Goal: Task Accomplishment & Management: Manage account settings

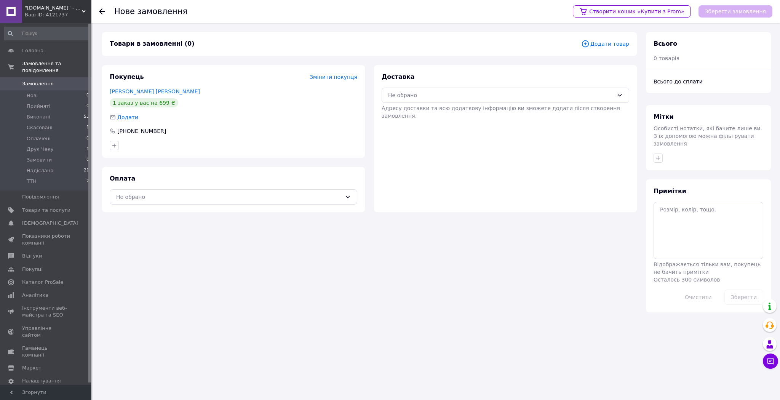
click at [598, 45] on span "Додати товар" at bounding box center [605, 44] width 48 height 8
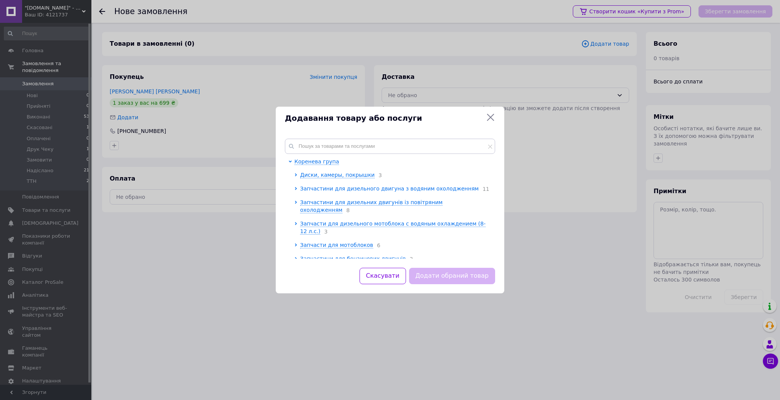
click at [348, 190] on span "Запчастини для дизельного двигуна з водяним охолодженням" at bounding box center [389, 188] width 179 height 6
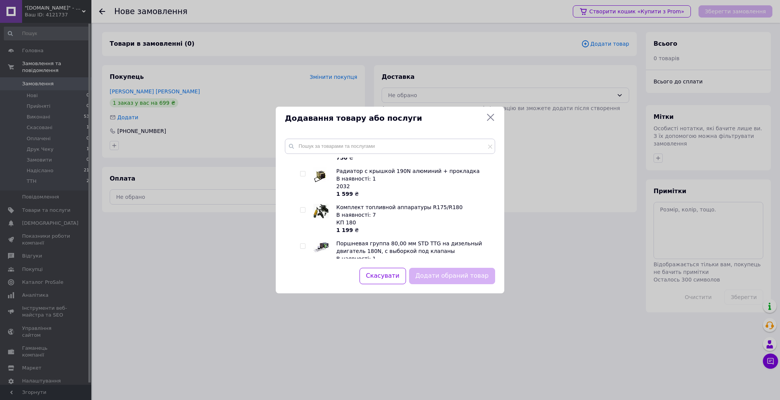
scroll to position [426, 0]
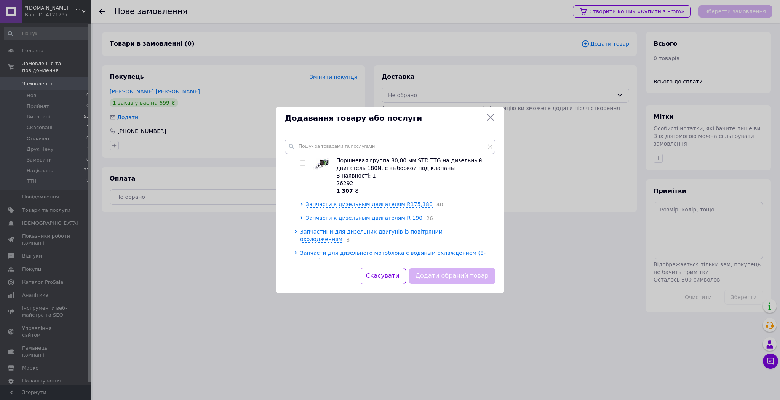
click at [328, 215] on span "Запчасти к дизельным двигателям R 190" at bounding box center [364, 218] width 116 height 6
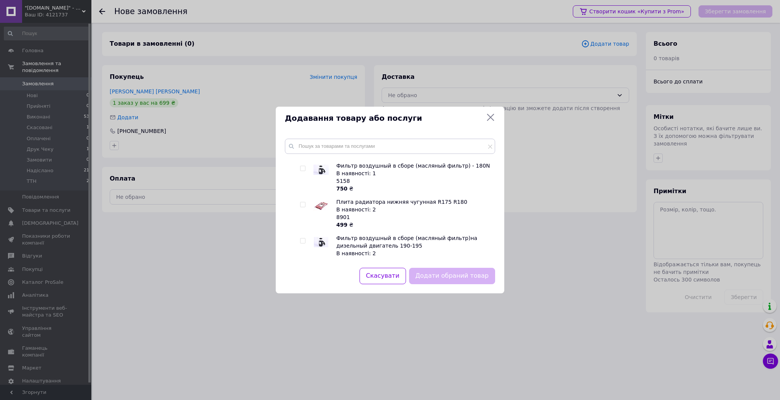
scroll to position [244, 0]
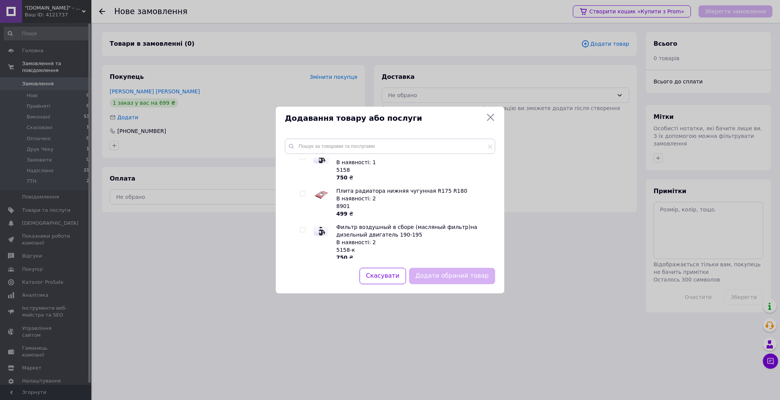
click at [301, 227] on input "checkbox" at bounding box center [302, 229] width 5 height 5
checkbox input "true"
click at [442, 281] on button "Додати обраний товар" at bounding box center [452, 276] width 86 height 16
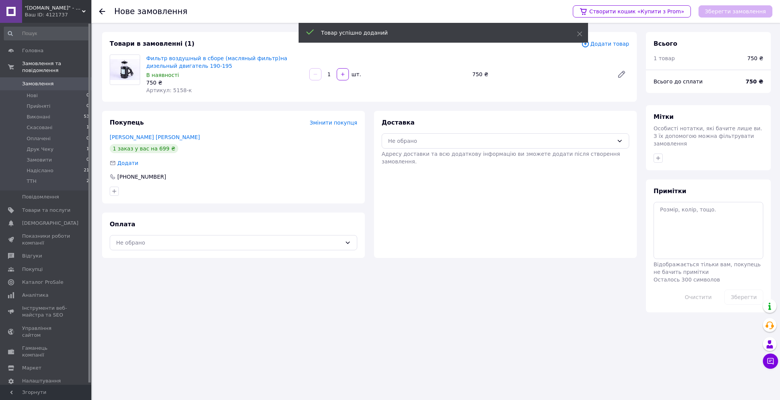
click at [604, 43] on span "Додати товар" at bounding box center [605, 44] width 48 height 8
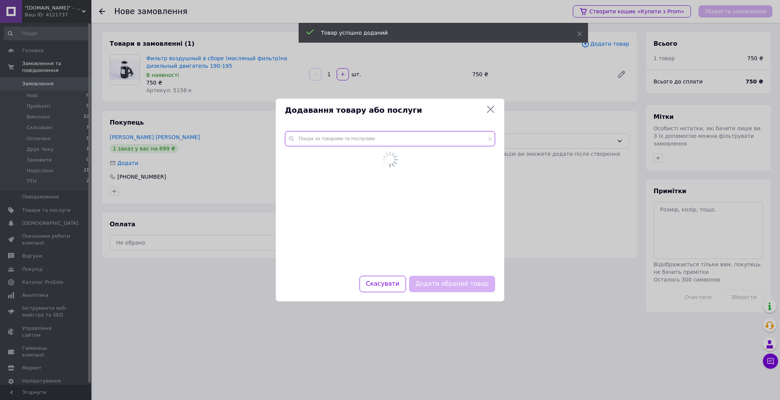
click at [358, 142] on input "text" at bounding box center [390, 138] width 210 height 15
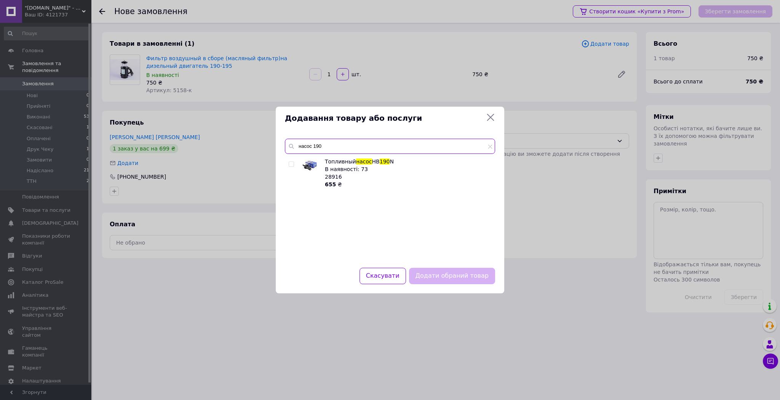
type input "насос 190"
click at [292, 163] on input "checkbox" at bounding box center [291, 164] width 5 height 5
checkbox input "true"
click at [467, 281] on button "Додати обраний товар" at bounding box center [452, 276] width 86 height 16
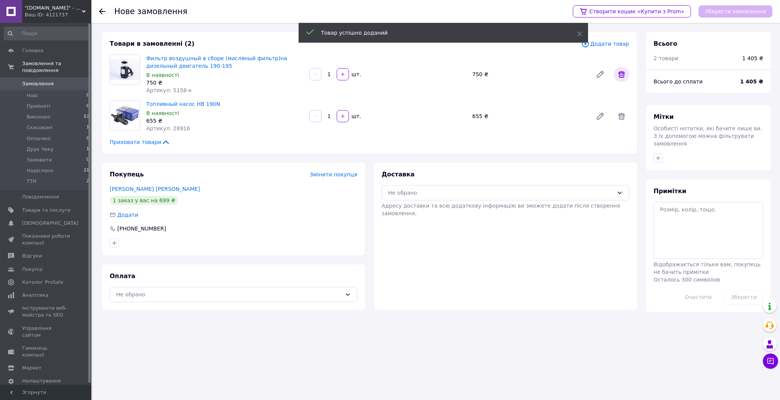
click at [624, 74] on icon at bounding box center [621, 74] width 9 height 9
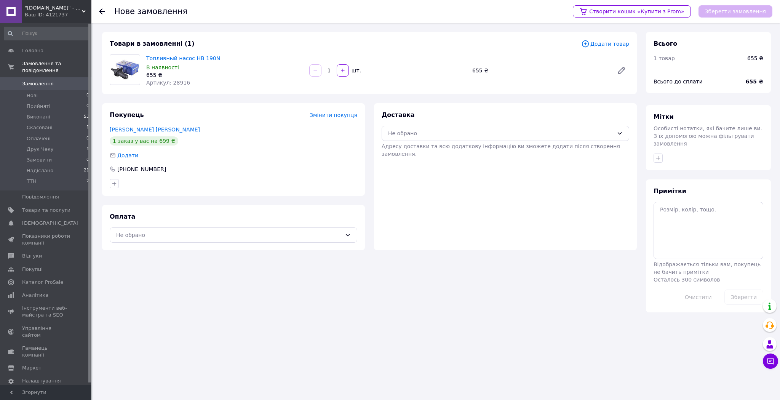
click at [604, 42] on span "Додати товар" at bounding box center [605, 44] width 48 height 8
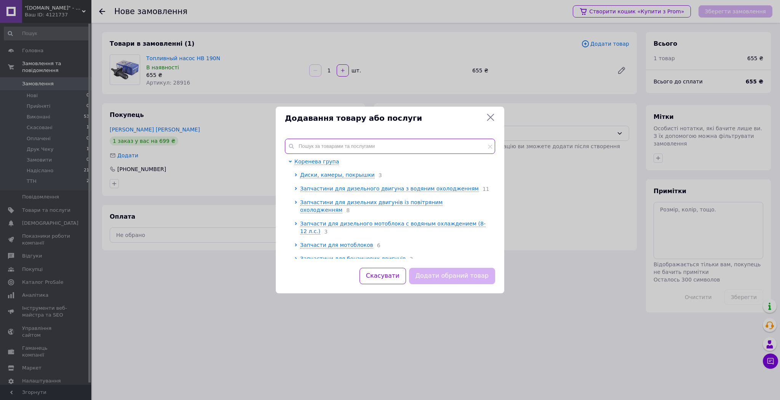
click at [349, 140] on input "text" at bounding box center [390, 146] width 210 height 15
click at [347, 173] on span "Диски, камеры, покрышки" at bounding box center [337, 175] width 75 height 6
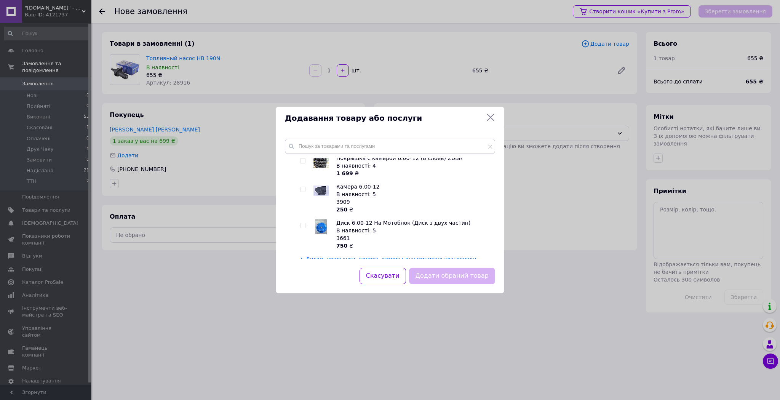
scroll to position [0, 0]
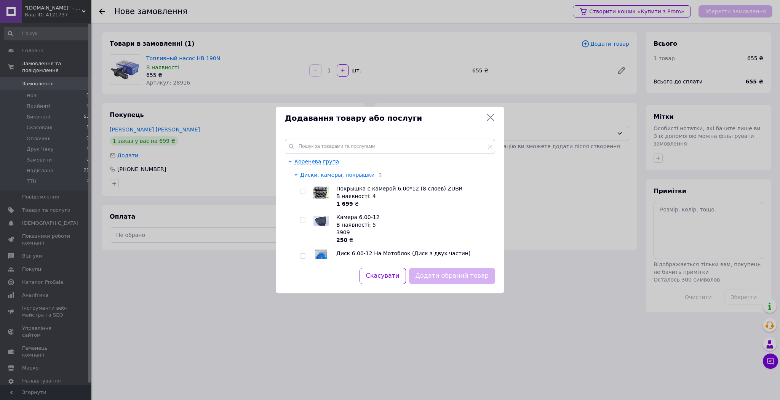
click at [487, 118] on icon at bounding box center [490, 117] width 9 height 9
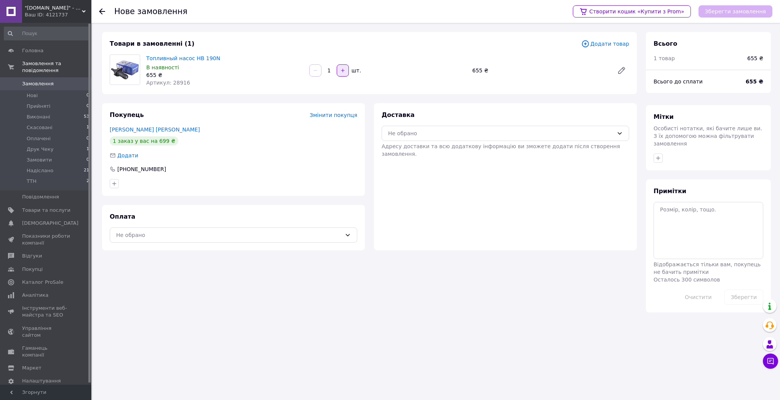
click at [345, 73] on button "button" at bounding box center [342, 70] width 12 height 12
type input "2"
click at [431, 136] on div "Не обрано" at bounding box center [500, 133] width 225 height 8
click at [418, 146] on span "Нова Пошта (платна)" at bounding box center [510, 150] width 223 height 8
click at [183, 232] on div "Не обрано" at bounding box center [228, 235] width 225 height 8
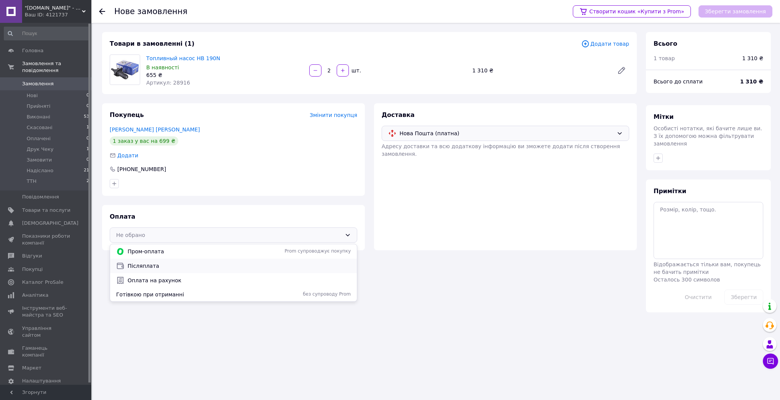
click at [146, 262] on span "Післяплата" at bounding box center [239, 266] width 223 height 8
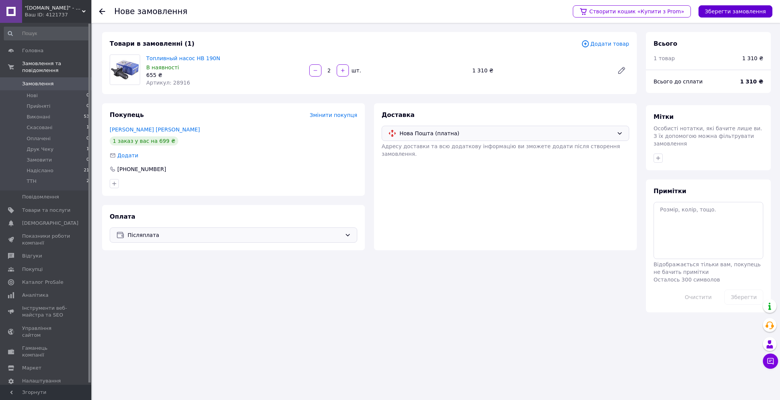
click at [718, 12] on button "Зберегти замовлення" at bounding box center [735, 11] width 74 height 12
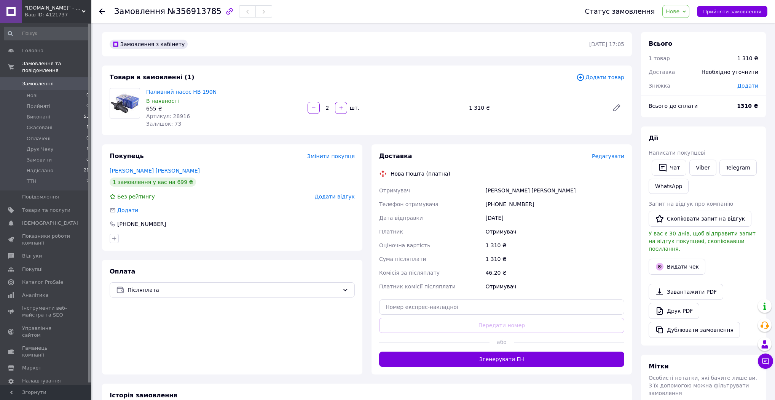
click at [679, 13] on span "Нове" at bounding box center [673, 11] width 14 height 6
click at [682, 23] on li "Прийнято" at bounding box center [680, 26] width 35 height 11
click at [131, 167] on link "[PERSON_NAME] [PERSON_NAME]" at bounding box center [155, 170] width 90 height 6
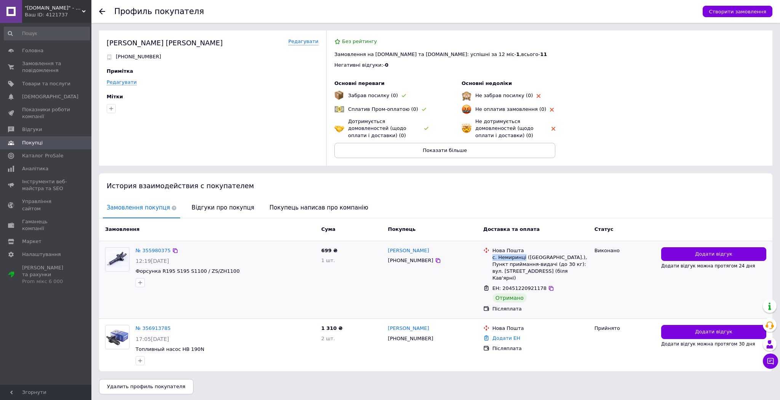
drag, startPoint x: 491, startPoint y: 256, endPoint x: 522, endPoint y: 258, distance: 31.6
click at [522, 258] on div "Нова Пошта с. Немиринці ([GEOGRAPHIC_DATA].), Пункт приймання-видачі (до 30 кг)…" at bounding box center [540, 264] width 99 height 35
copy div "с. [DEMOGRAPHIC_DATA]"
click at [145, 325] on link "№ 356913785" at bounding box center [153, 328] width 35 height 6
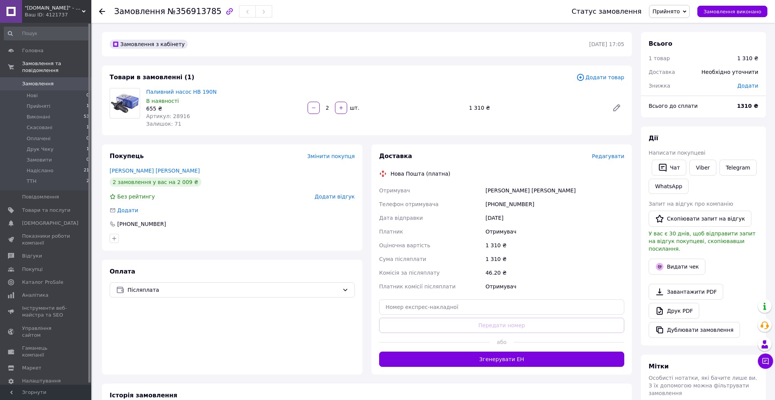
click at [607, 155] on span "Редагувати" at bounding box center [608, 156] width 32 height 6
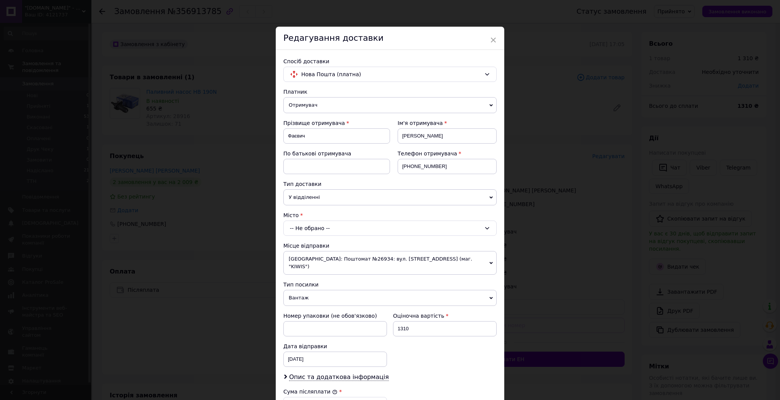
click at [316, 228] on div "-- Не обрано --" at bounding box center [389, 227] width 213 height 15
type input "с. [DEMOGRAPHIC_DATA]"
click at [331, 258] on li "с. [GEOGRAPHIC_DATA] ([GEOGRAPHIC_DATA].)" at bounding box center [390, 260] width 212 height 12
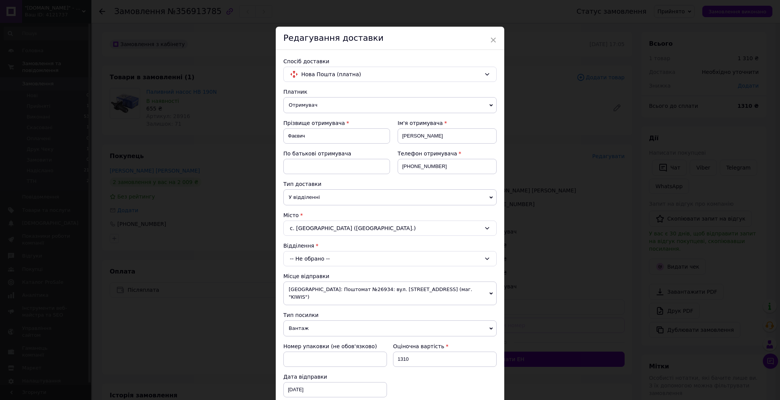
click at [332, 260] on div "-- Не обрано --" at bounding box center [389, 258] width 213 height 15
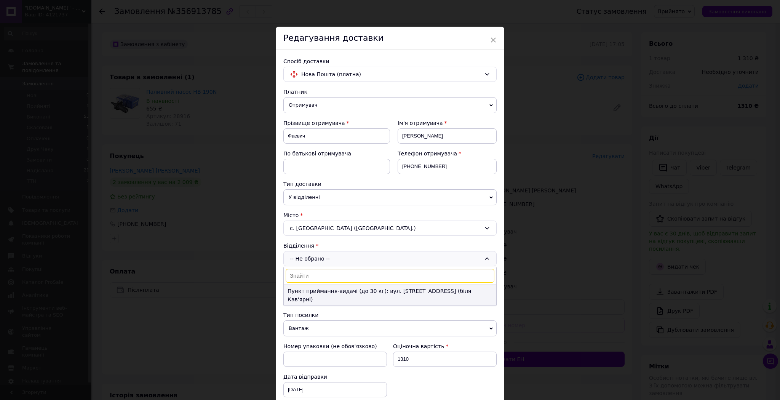
click at [328, 289] on li "Пункт приймання-видачі (до 30 кг): вул. [STREET_ADDRESS] (біля Кав'ярні)" at bounding box center [390, 295] width 212 height 21
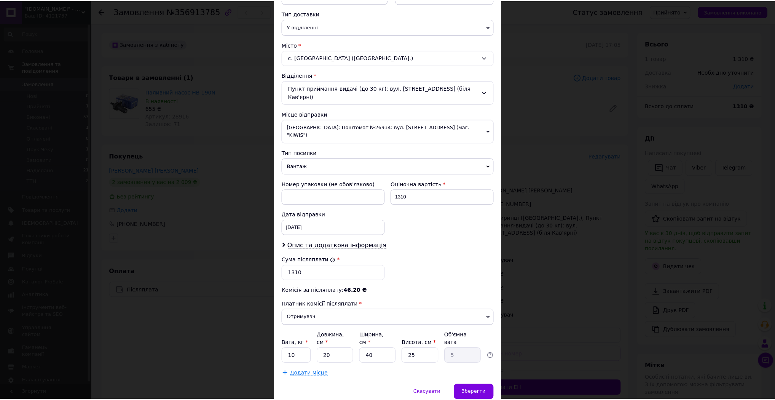
scroll to position [179, 0]
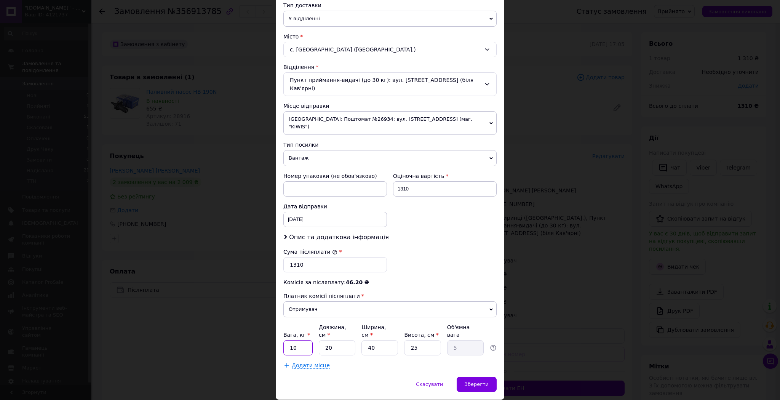
drag, startPoint x: 289, startPoint y: 322, endPoint x: 285, endPoint y: 322, distance: 3.8
click at [285, 340] on input "10" at bounding box center [297, 347] width 29 height 15
type input "7"
drag, startPoint x: 330, startPoint y: 322, endPoint x: 321, endPoint y: 324, distance: 9.7
click at [321, 340] on input "20" at bounding box center [337, 347] width 37 height 15
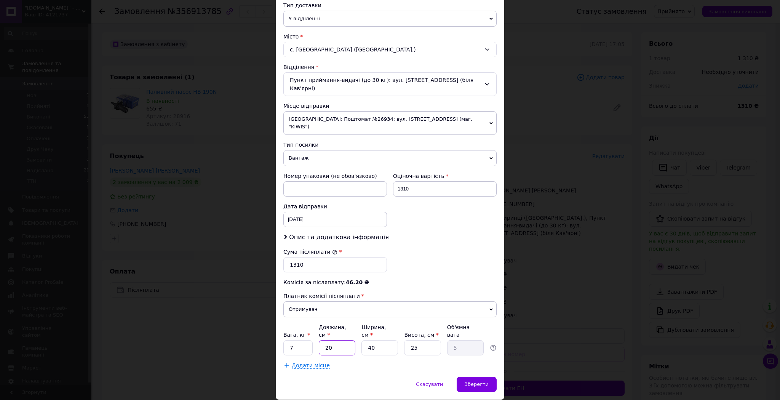
type input "3"
type input "0.75"
type input "38"
type input "9.5"
type input "38"
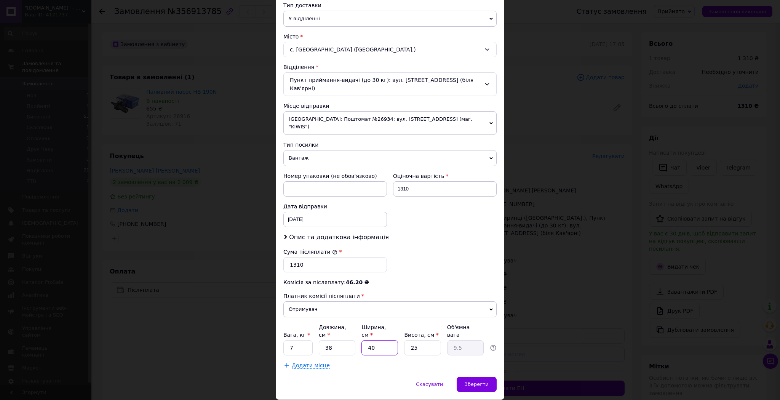
drag, startPoint x: 380, startPoint y: 323, endPoint x: 367, endPoint y: 324, distance: 12.2
click at [364, 340] on input "40" at bounding box center [379, 347] width 37 height 15
type input "2"
type input "0.48"
type input "26"
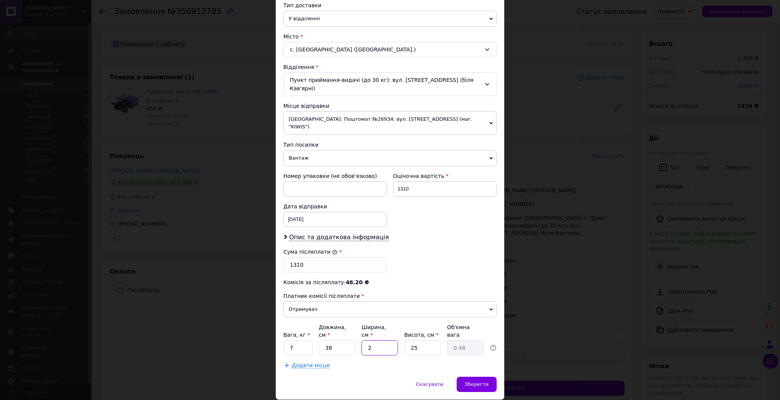
type input "6.18"
type input "26"
drag, startPoint x: 419, startPoint y: 323, endPoint x: 402, endPoint y: 329, distance: 17.5
click at [404, 340] on div "25" at bounding box center [422, 347] width 37 height 15
type input "1"
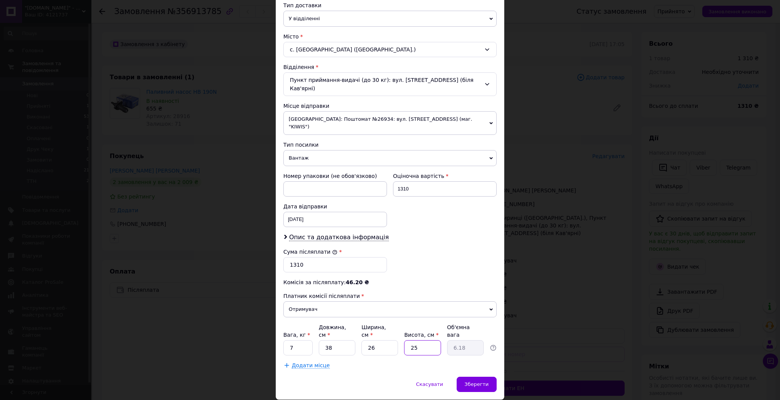
type input "0.25"
type input "15"
type input "3.71"
type input "15"
click at [473, 376] on div "Зберегти" at bounding box center [476, 383] width 40 height 15
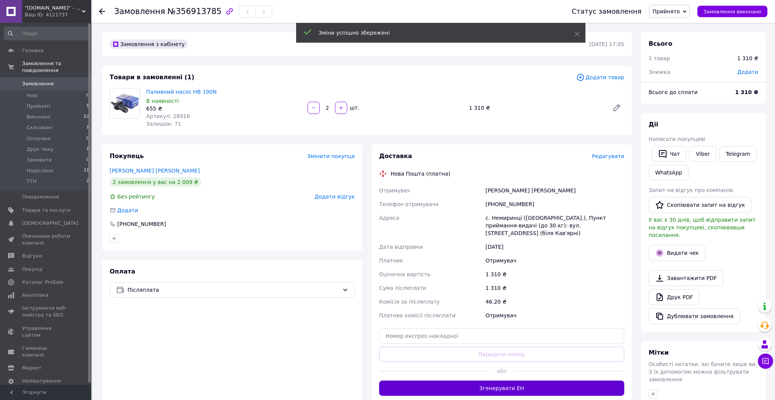
click at [494, 380] on button "Згенерувати ЕН" at bounding box center [501, 387] width 245 height 15
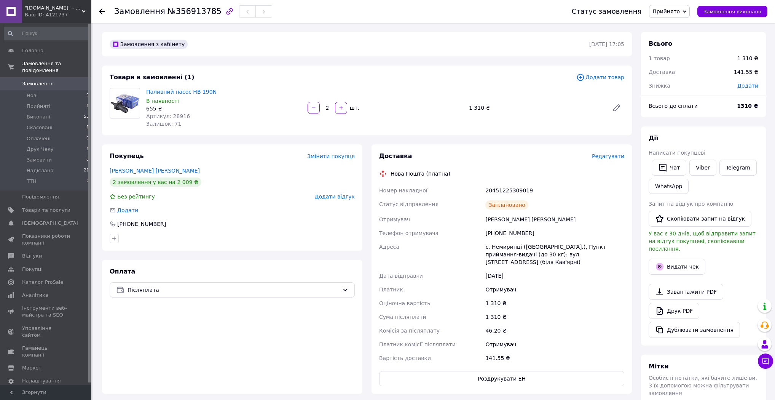
click at [680, 13] on span "Прийнято" at bounding box center [665, 11] width 27 height 6
click at [685, 55] on li "Друк Чеку" at bounding box center [669, 52] width 40 height 11
click at [43, 13] on div "Ваш ID: 4121737" at bounding box center [58, 14] width 67 height 7
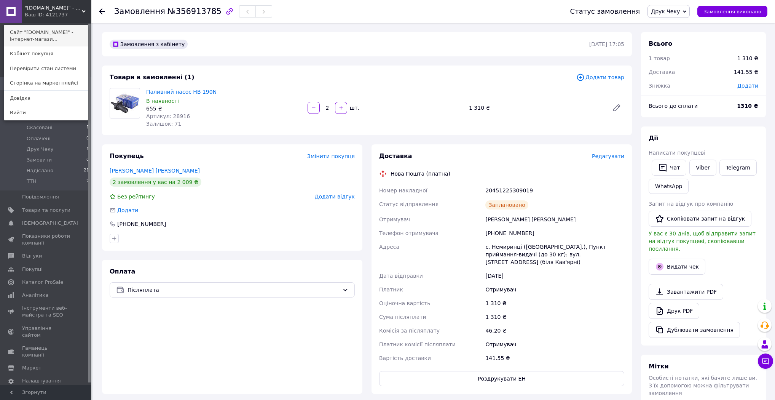
click at [37, 32] on link "Сайт "[DOMAIN_NAME]" - інтернет-магази..." at bounding box center [46, 35] width 84 height 21
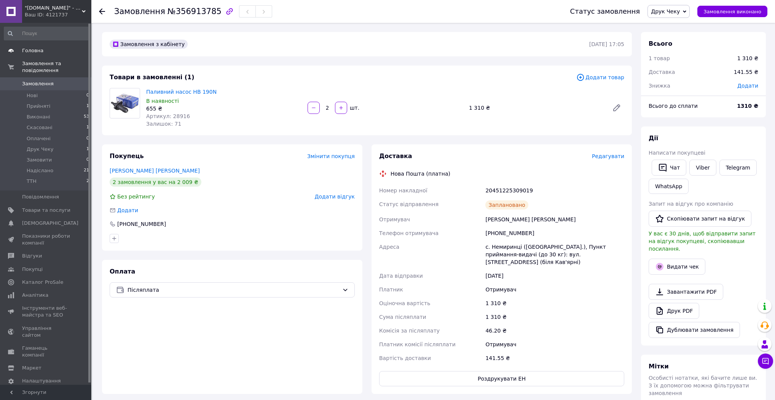
click at [52, 50] on span "Головна" at bounding box center [46, 50] width 48 height 7
